Goal: Communication & Community: Ask a question

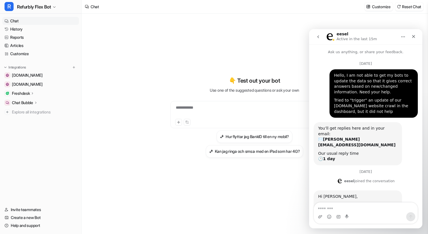
scroll to position [1, 0]
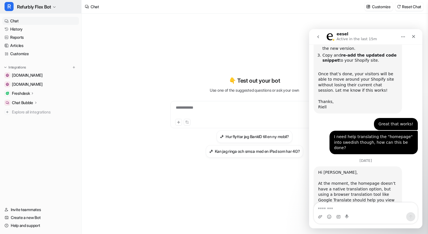
click at [38, 9] on span "Refurbly Flex Bot" at bounding box center [34, 7] width 34 height 8
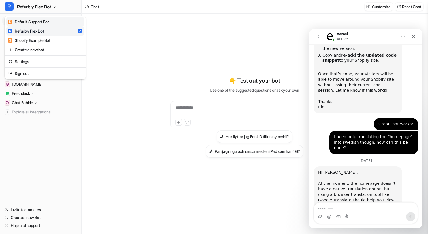
click at [45, 23] on div "D Default Support Bot" at bounding box center [28, 22] width 41 height 6
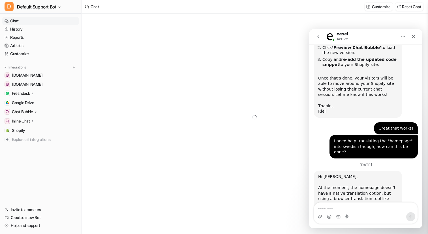
scroll to position [1396, 0]
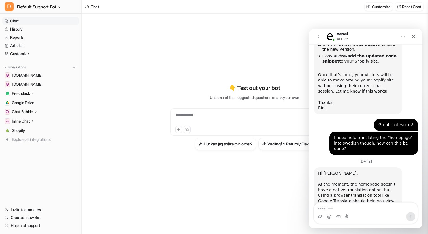
click at [352, 207] on textarea "Message…" at bounding box center [366, 208] width 104 height 10
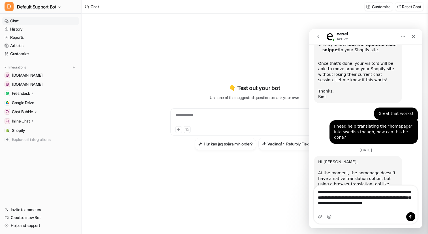
scroll to position [1413, 0]
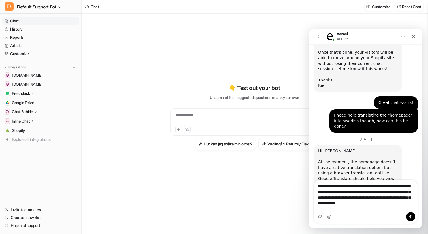
type textarea "**********"
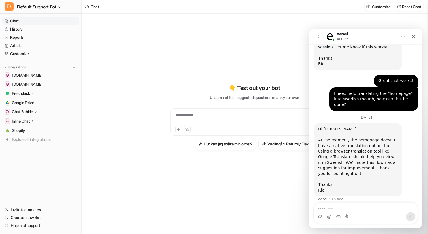
scroll to position [1441, 0]
click at [415, 35] on icon "Close" at bounding box center [413, 36] width 5 height 5
